Goal: Information Seeking & Learning: Stay updated

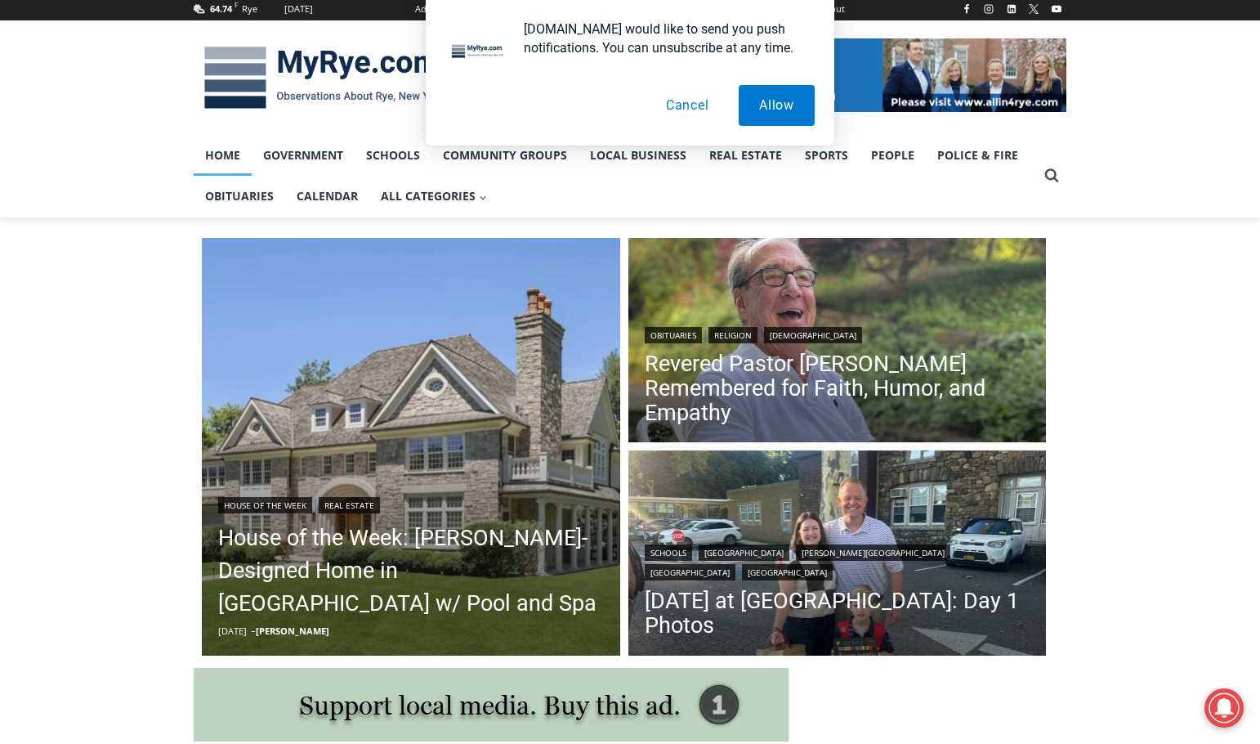
scroll to position [245, 0]
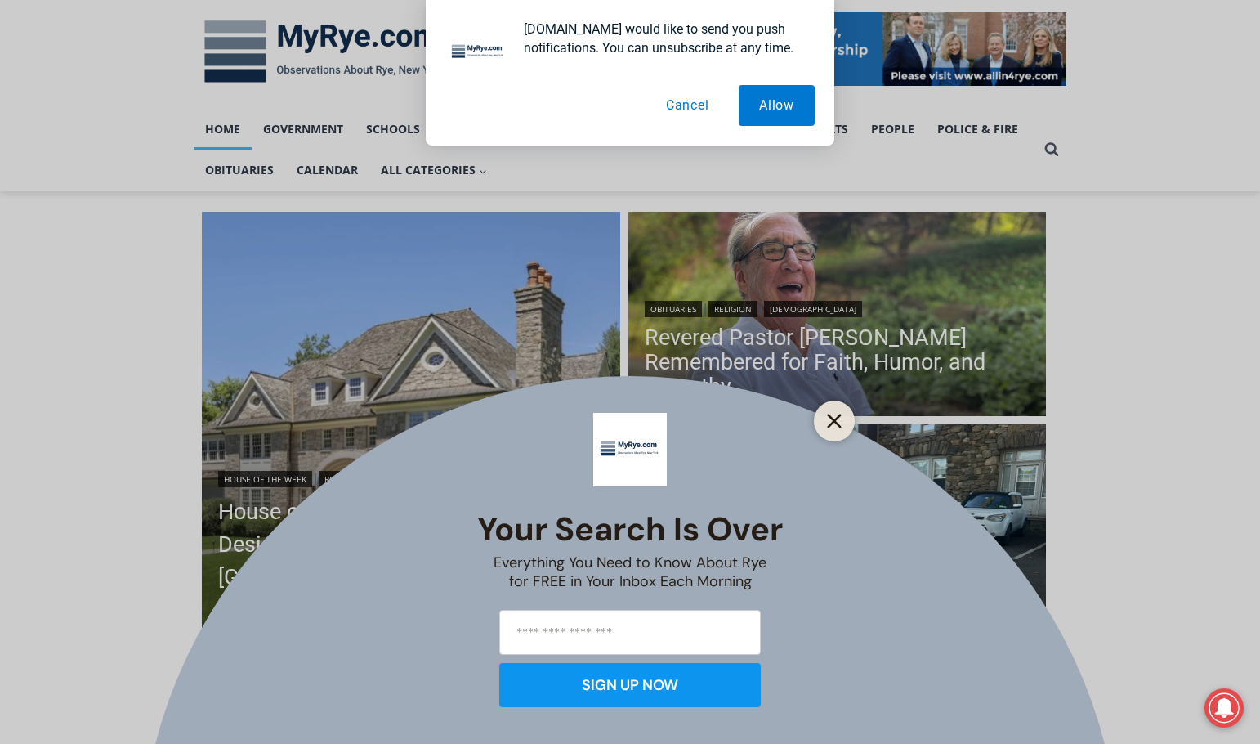
click at [839, 419] on icon "Close" at bounding box center [834, 421] width 15 height 15
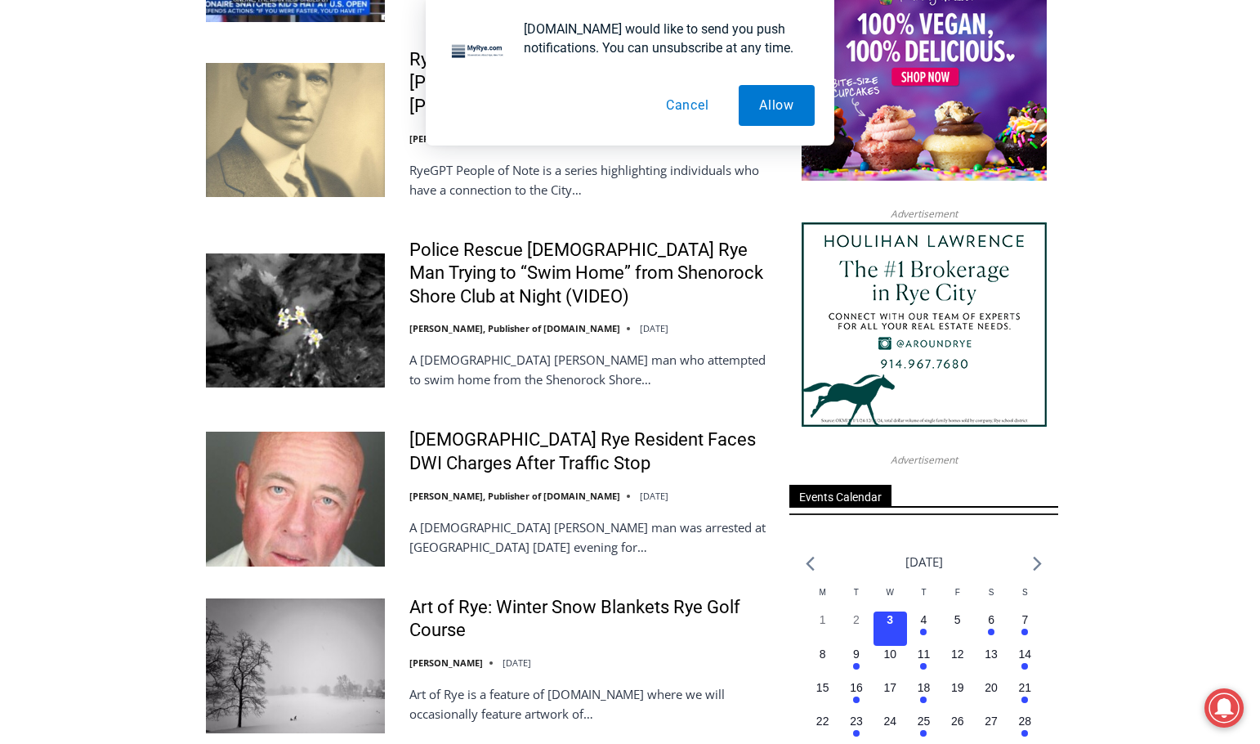
scroll to position [1880, 0]
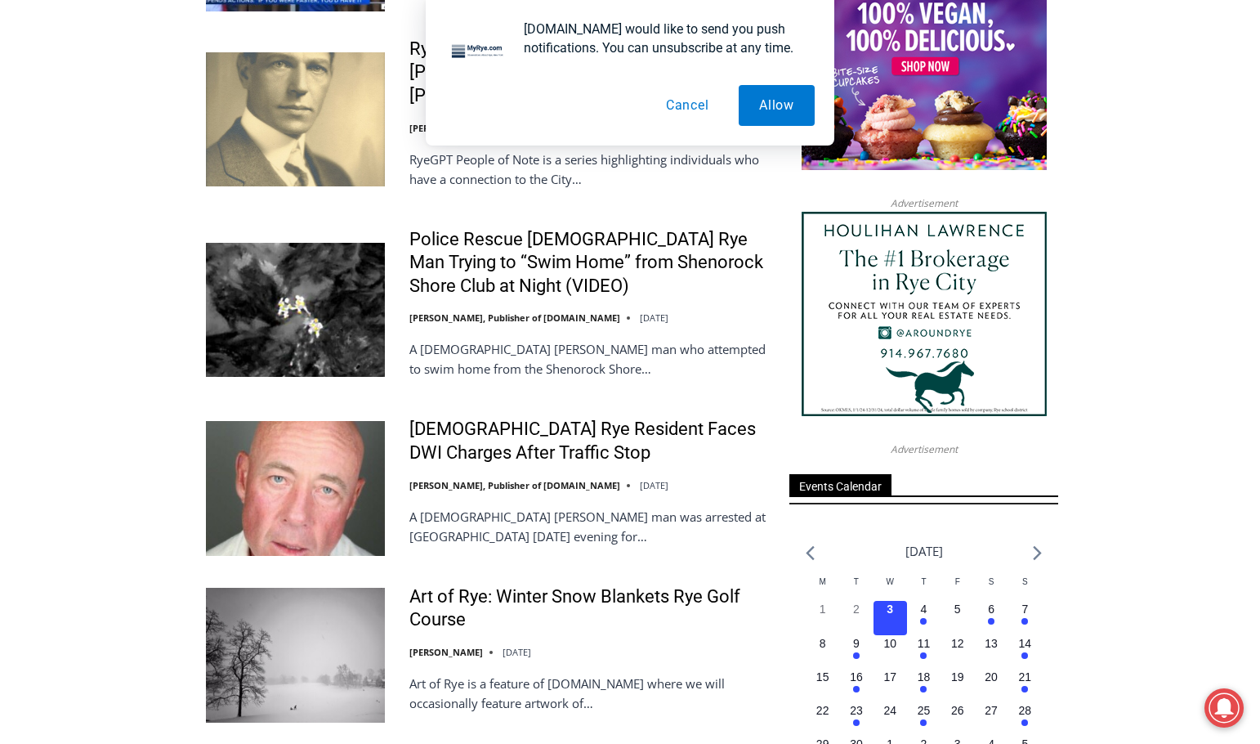
click at [301, 438] on img at bounding box center [295, 488] width 179 height 134
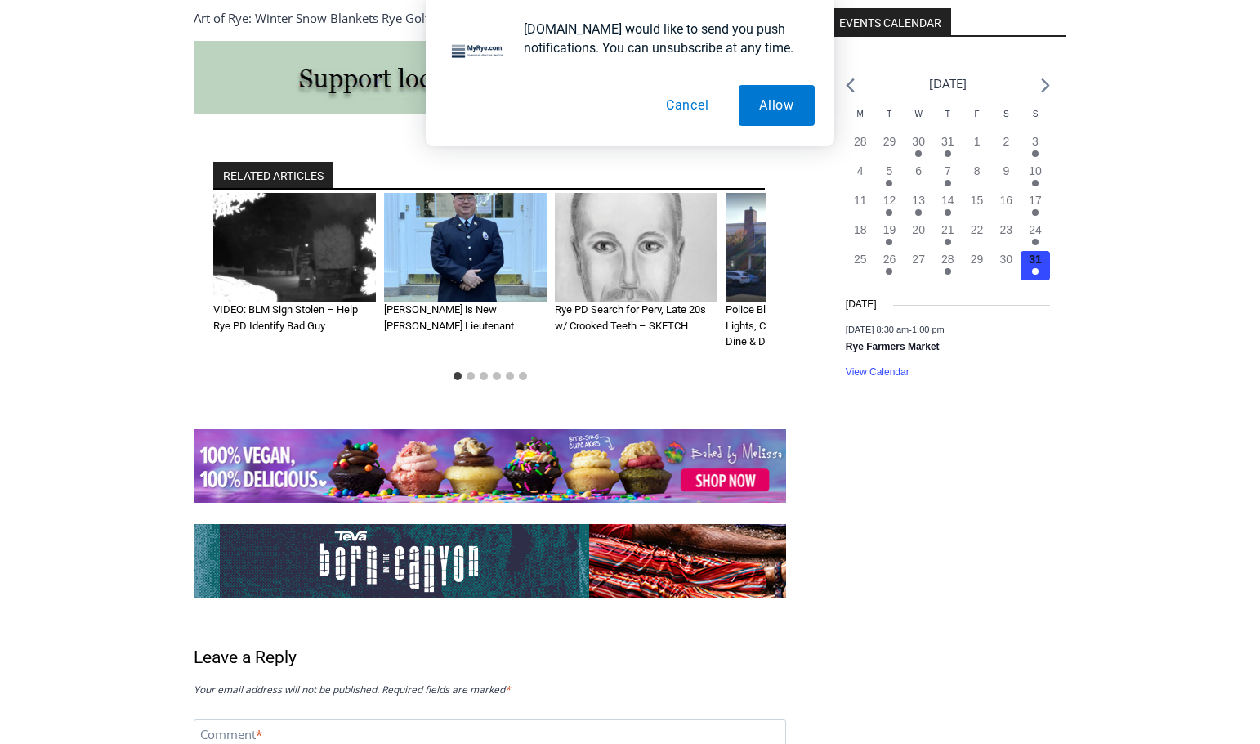
scroll to position [1848, 0]
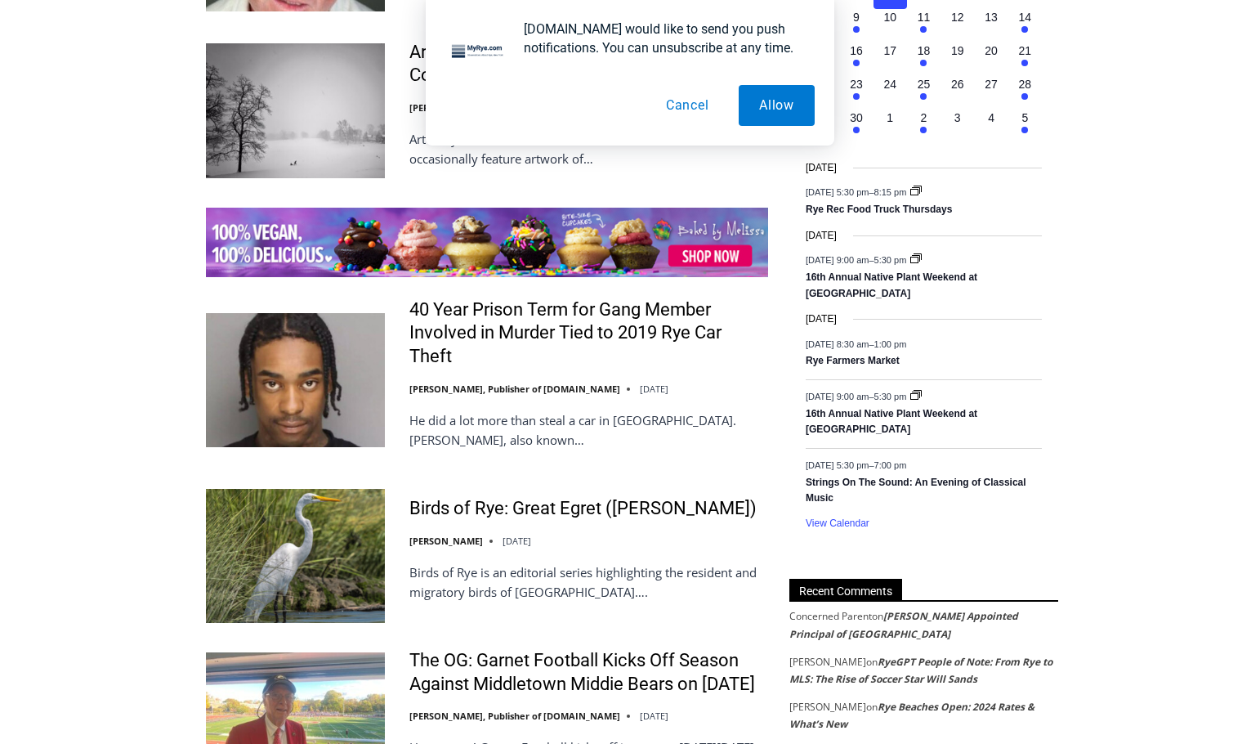
scroll to position [2453, 0]
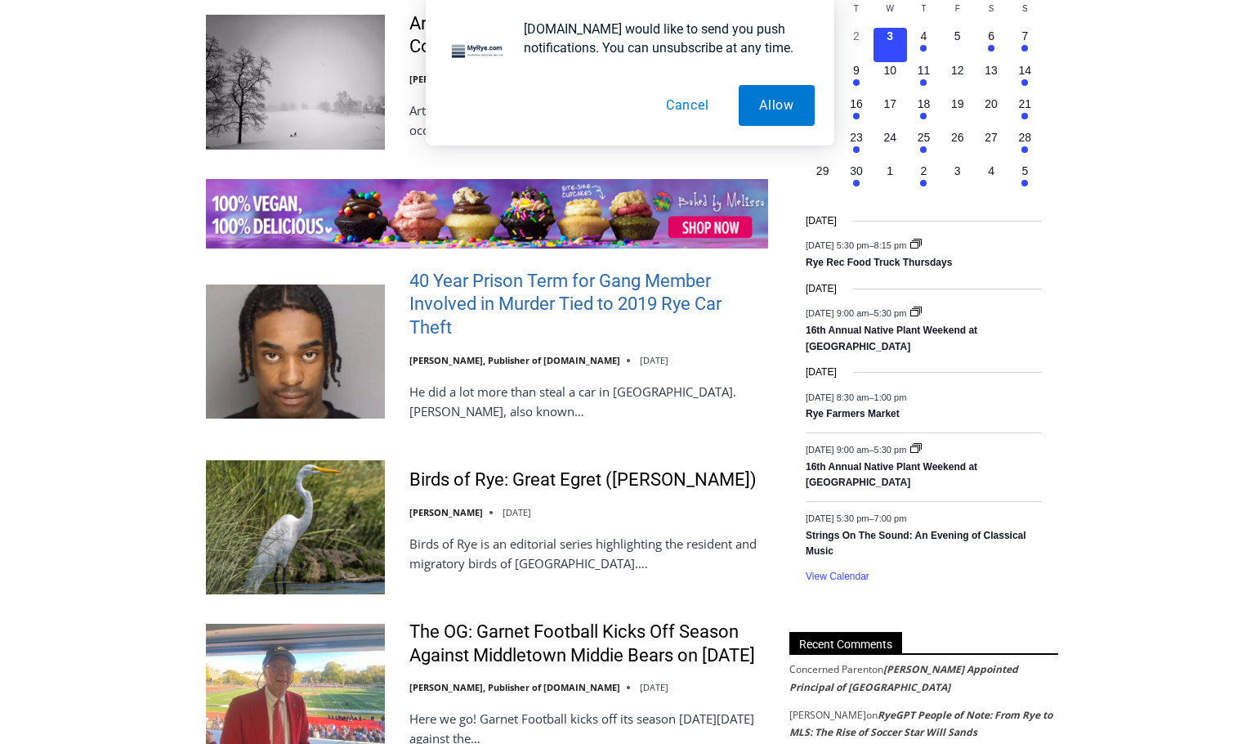
click at [553, 270] on link "40 Year Prison Term for Gang Member Involved in Murder Tied to 2019 Rye Car The…" at bounding box center [588, 305] width 359 height 70
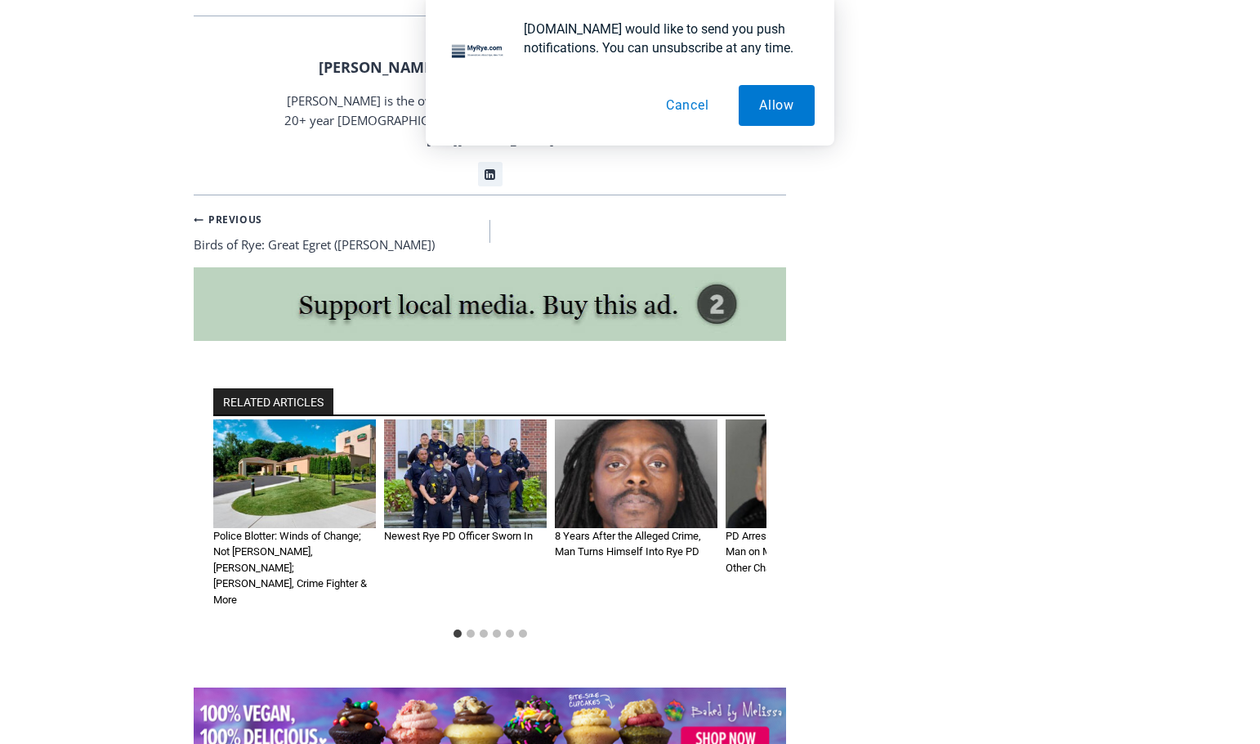
scroll to position [2338, 0]
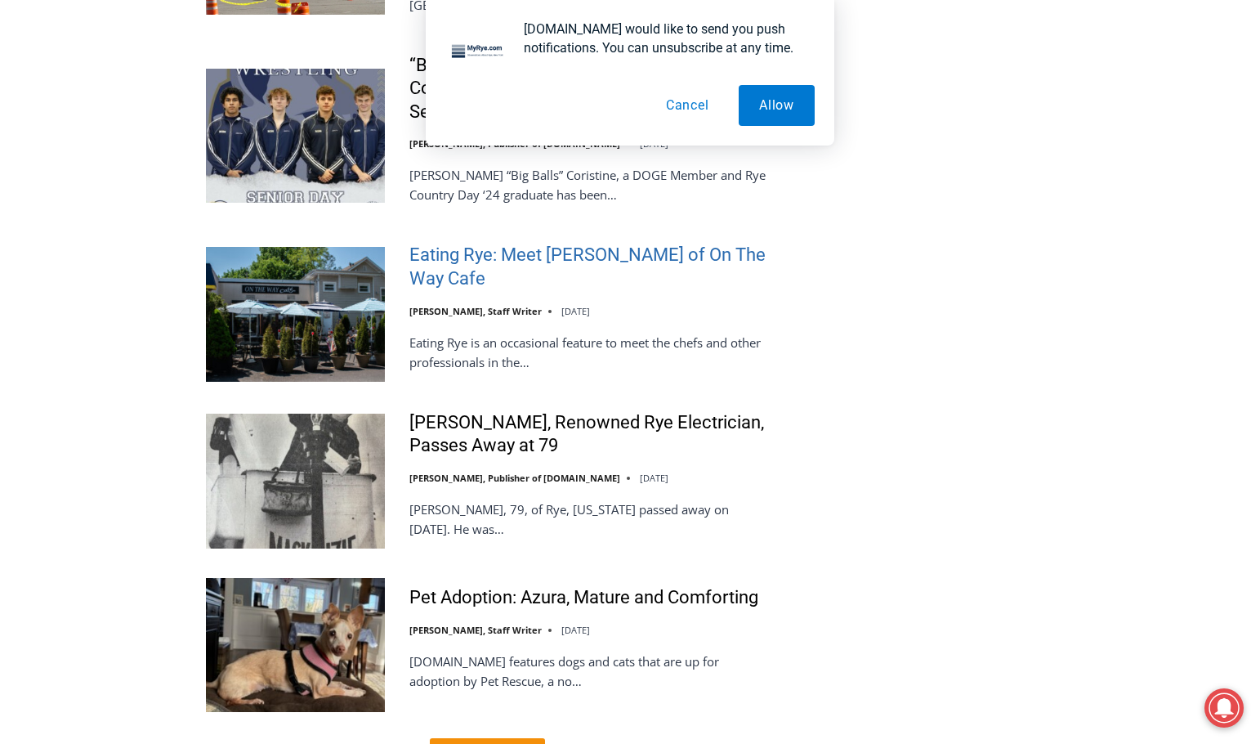
scroll to position [3680, 0]
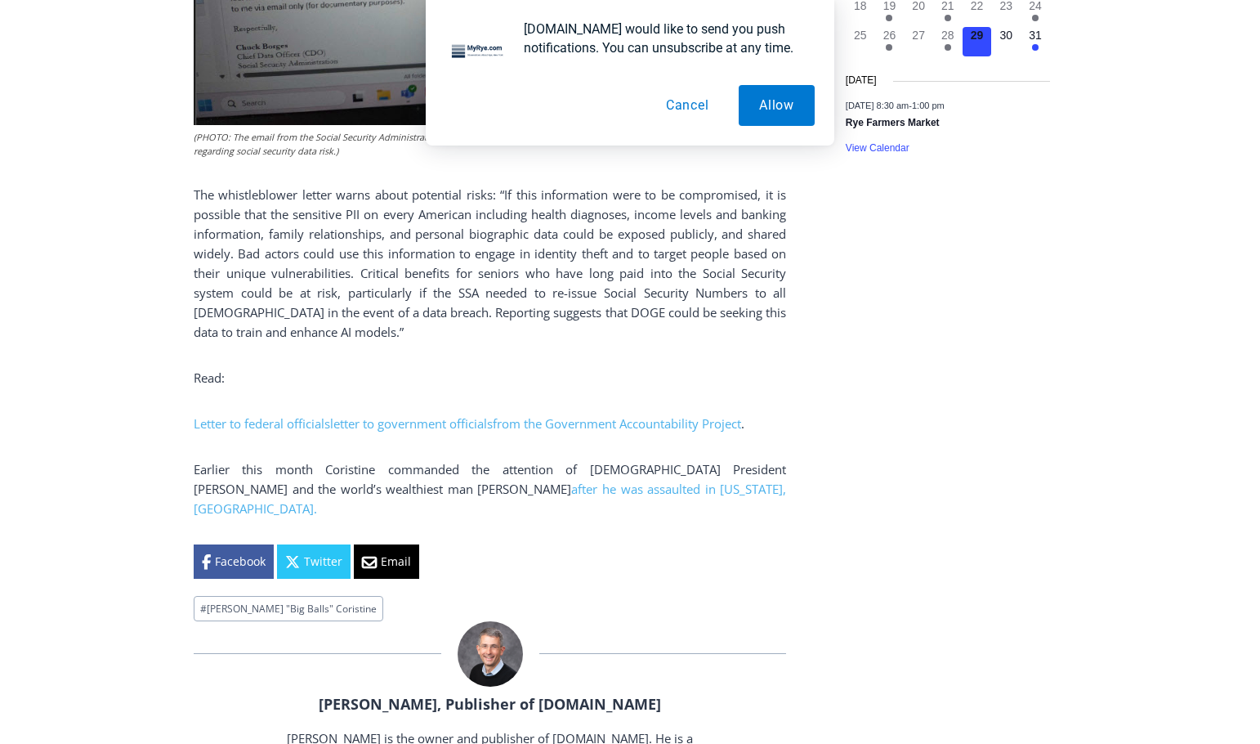
scroll to position [2125, 0]
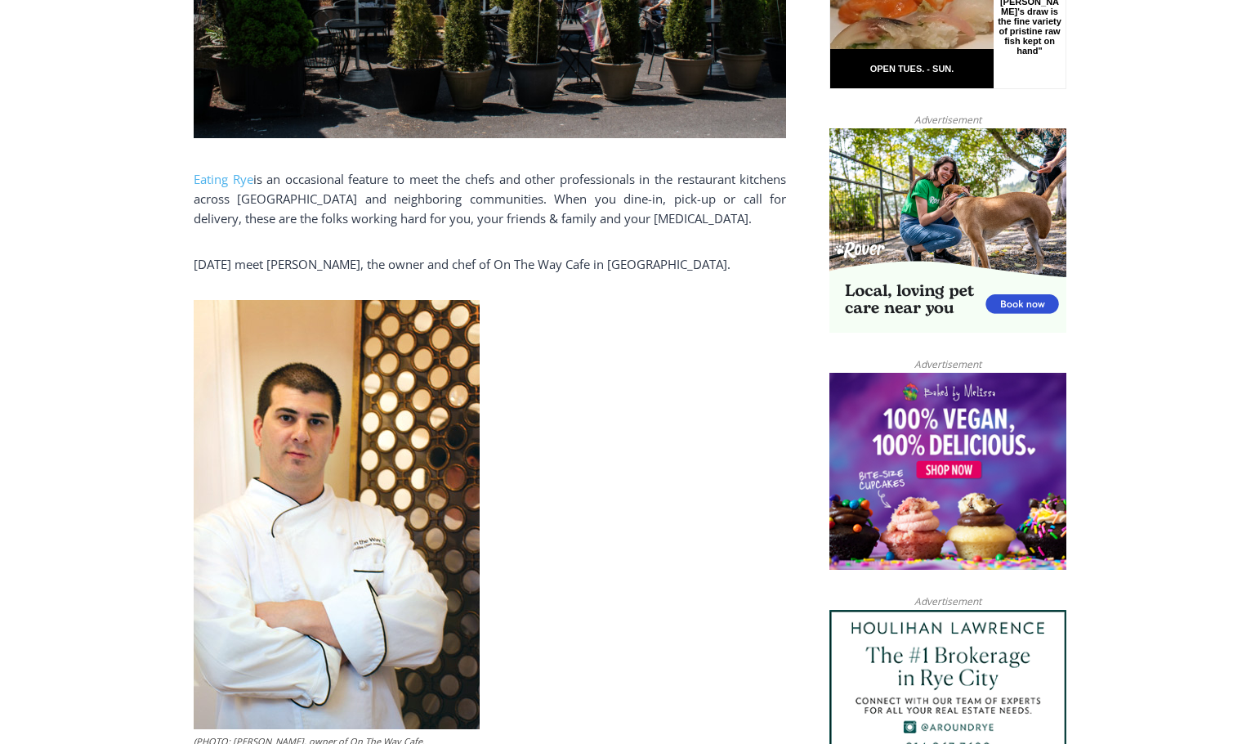
scroll to position [981, 0]
